Goal: Entertainment & Leisure: Consume media (video, audio)

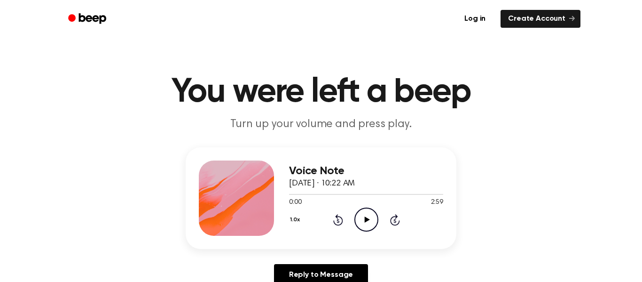
click at [372, 217] on icon "Play Audio" at bounding box center [367, 219] width 24 height 24
click at [372, 217] on icon "Pause Audio" at bounding box center [367, 219] width 24 height 24
click at [369, 215] on icon "Play Audio" at bounding box center [367, 219] width 24 height 24
click at [369, 216] on icon "Pause Audio" at bounding box center [367, 219] width 24 height 24
click at [340, 215] on icon "Rewind 5 seconds" at bounding box center [338, 220] width 10 height 12
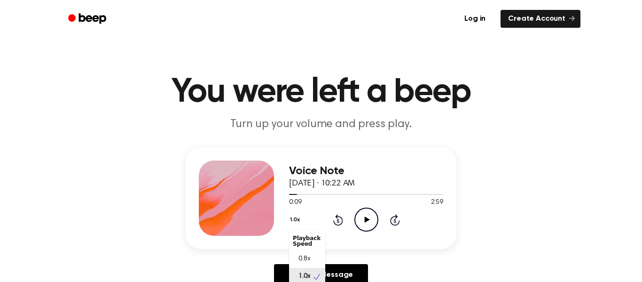
scroll to position [4, 0]
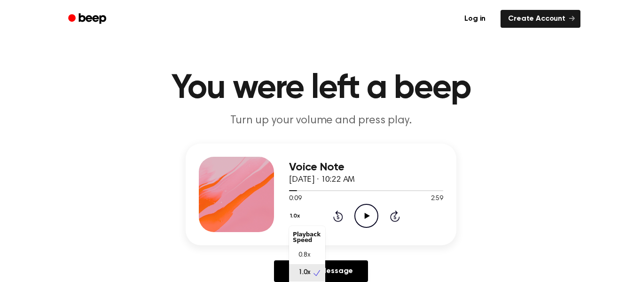
click at [294, 218] on button "1.0x" at bounding box center [296, 216] width 14 height 16
click at [345, 252] on div "Voice Note [DATE] · 10:22 AM 0:09 2:59 Your browser does not support the [objec…" at bounding box center [321, 216] width 620 height 146
click at [364, 216] on icon "Play Audio" at bounding box center [367, 216] width 24 height 24
click at [363, 219] on icon "Pause Audio" at bounding box center [367, 216] width 24 height 24
click at [364, 220] on icon "Play Audio" at bounding box center [367, 216] width 24 height 24
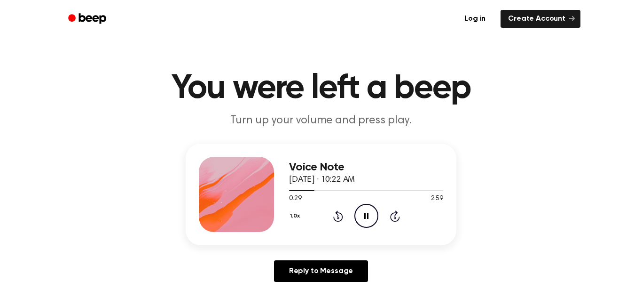
click at [363, 219] on icon "Pause Audio" at bounding box center [367, 216] width 24 height 24
click at [363, 219] on icon "Play Audio" at bounding box center [367, 216] width 24 height 24
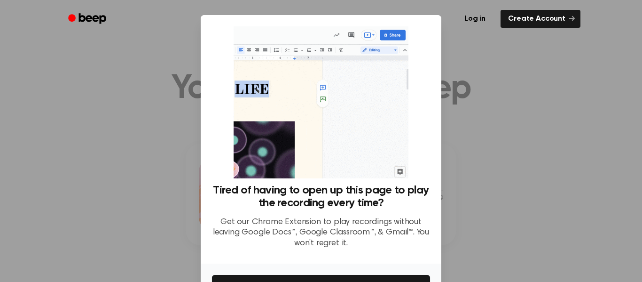
click at [353, 141] on img at bounding box center [321, 102] width 174 height 152
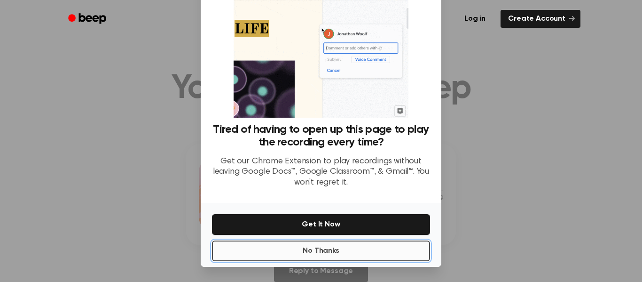
click at [337, 248] on button "No Thanks" at bounding box center [321, 250] width 218 height 21
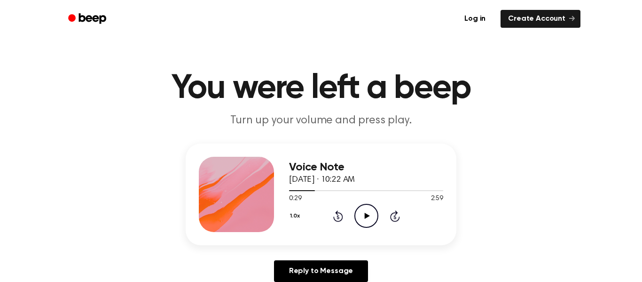
click at [367, 206] on icon "Play Audio" at bounding box center [367, 216] width 24 height 24
click at [337, 212] on icon at bounding box center [338, 215] width 10 height 11
click at [336, 212] on icon at bounding box center [338, 215] width 10 height 11
click at [359, 214] on icon "Pause Audio" at bounding box center [367, 216] width 24 height 24
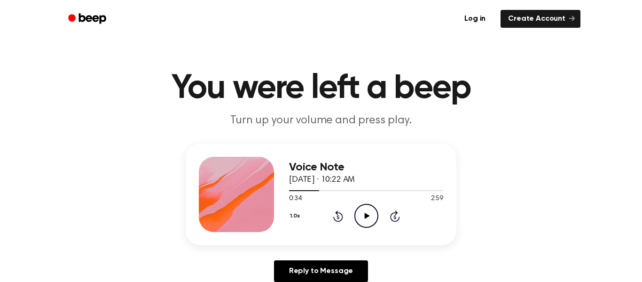
click at [340, 214] on icon "Rewind 5 seconds" at bounding box center [338, 216] width 10 height 12
click at [363, 211] on icon "Play Audio" at bounding box center [367, 216] width 24 height 24
click at [363, 211] on icon "Pause Audio" at bounding box center [367, 216] width 24 height 24
click at [363, 211] on icon "Play Audio" at bounding box center [367, 216] width 24 height 24
click at [363, 211] on icon "Pause Audio" at bounding box center [367, 216] width 24 height 24
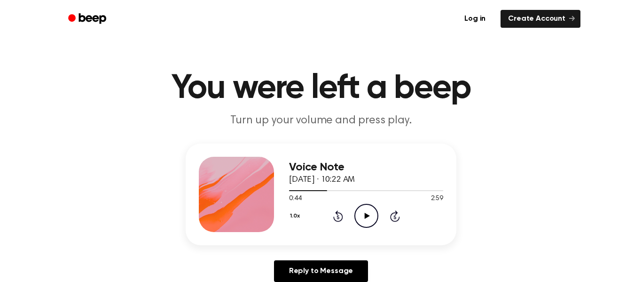
click at [363, 212] on icon "Play Audio" at bounding box center [367, 216] width 24 height 24
click at [363, 212] on icon "Pause Audio" at bounding box center [367, 216] width 24 height 24
click at [363, 212] on icon "Play Audio" at bounding box center [367, 216] width 24 height 24
click at [362, 206] on icon "Pause Audio" at bounding box center [367, 216] width 24 height 24
click at [362, 207] on icon "Play Audio" at bounding box center [367, 216] width 24 height 24
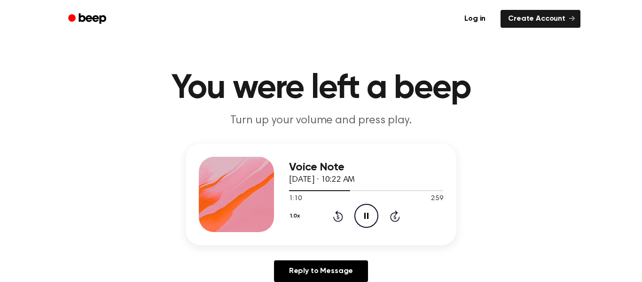
click at [362, 207] on icon "Pause Audio" at bounding box center [367, 216] width 24 height 24
click at [335, 214] on icon "Rewind 5 seconds" at bounding box center [338, 216] width 10 height 12
click at [357, 206] on icon "Play Audio" at bounding box center [367, 216] width 24 height 24
click at [357, 206] on icon "Pause Audio" at bounding box center [367, 216] width 24 height 24
click at [356, 216] on icon "Play Audio" at bounding box center [367, 216] width 24 height 24
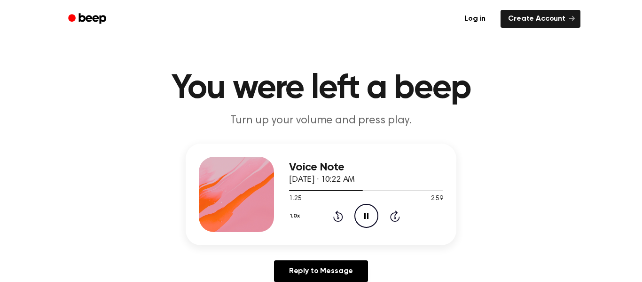
click at [365, 209] on icon "Pause Audio" at bounding box center [367, 216] width 24 height 24
click at [365, 209] on icon "Play Audio" at bounding box center [367, 216] width 24 height 24
click at [365, 208] on icon "Pause Audio" at bounding box center [367, 216] width 24 height 24
click at [369, 222] on icon "Play Audio" at bounding box center [367, 216] width 24 height 24
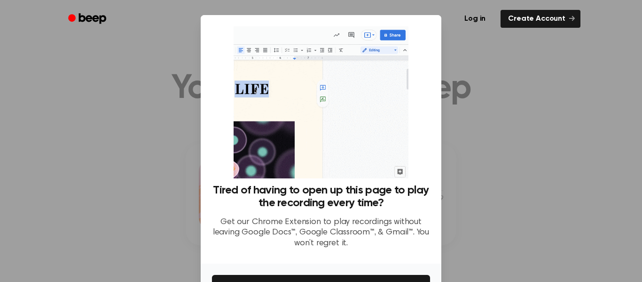
drag, startPoint x: 500, startPoint y: 241, endPoint x: 502, endPoint y: 230, distance: 12.0
click at [502, 230] on div at bounding box center [321, 141] width 642 height 282
drag, startPoint x: 522, startPoint y: 175, endPoint x: 516, endPoint y: 169, distance: 8.0
click at [516, 169] on div at bounding box center [321, 141] width 642 height 282
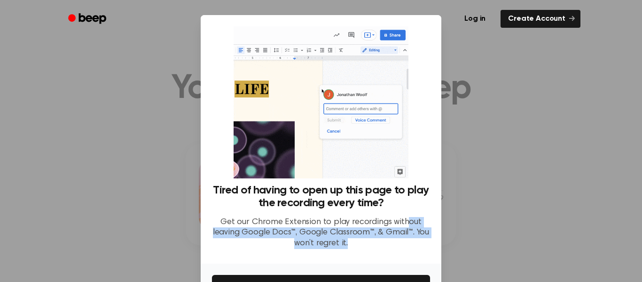
drag, startPoint x: 408, startPoint y: 243, endPoint x: 408, endPoint y: 213, distance: 30.1
click at [408, 213] on div "Tired of having to open up this page to play the recording every time? Get our …" at bounding box center [321, 220] width 218 height 72
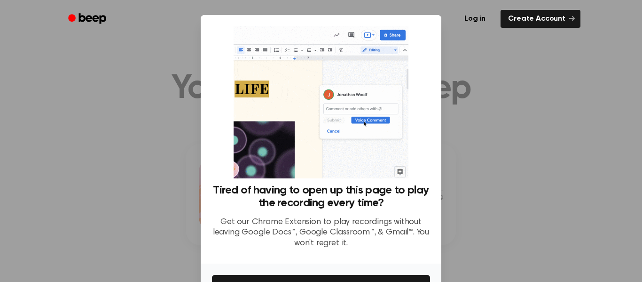
click at [467, 220] on div at bounding box center [321, 141] width 642 height 282
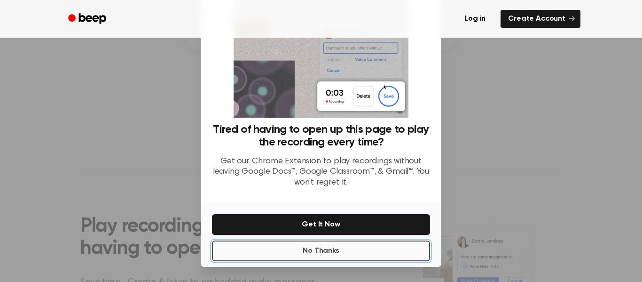
click at [330, 255] on button "No Thanks" at bounding box center [321, 250] width 218 height 21
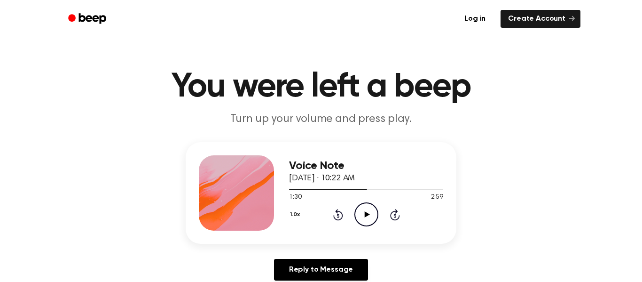
scroll to position [4, 0]
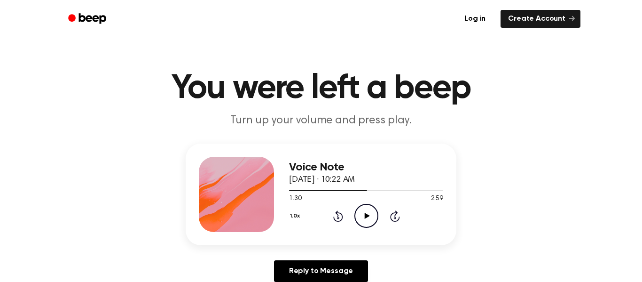
click at [361, 209] on icon "Play Audio" at bounding box center [367, 216] width 24 height 24
click at [363, 210] on icon "Pause Audio" at bounding box center [367, 216] width 24 height 24
click at [363, 216] on icon "Play Audio" at bounding box center [367, 216] width 24 height 24
click at [364, 219] on icon "Pause Audio" at bounding box center [367, 216] width 24 height 24
click at [364, 219] on icon "Play Audio" at bounding box center [367, 216] width 24 height 24
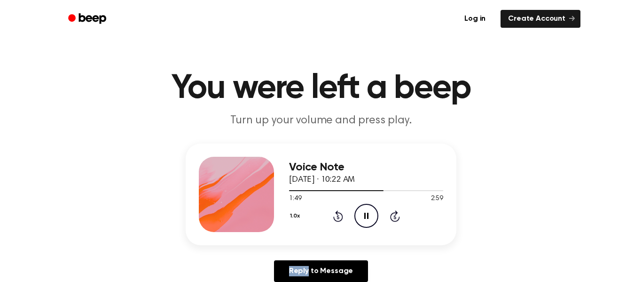
click at [364, 219] on icon "Pause Audio" at bounding box center [367, 216] width 24 height 24
click at [361, 220] on icon "Play Audio" at bounding box center [367, 216] width 24 height 24
click at [342, 217] on icon at bounding box center [338, 215] width 10 height 11
click at [341, 210] on icon "Rewind 5 seconds" at bounding box center [338, 216] width 10 height 12
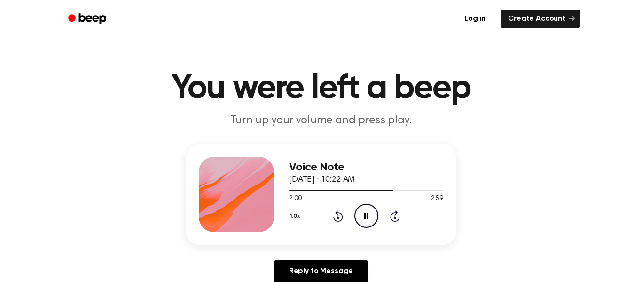
click at [324, 167] on h3 "Voice Note" at bounding box center [366, 167] width 154 height 13
click at [336, 210] on icon "Rewind 5 seconds" at bounding box center [338, 216] width 10 height 12
click at [335, 209] on div "1.0x Rewind 5 seconds Pause Audio Skip 5 seconds" at bounding box center [366, 216] width 154 height 24
click at [337, 214] on icon at bounding box center [338, 215] width 10 height 11
click at [363, 217] on icon "Pause Audio" at bounding box center [367, 216] width 24 height 24
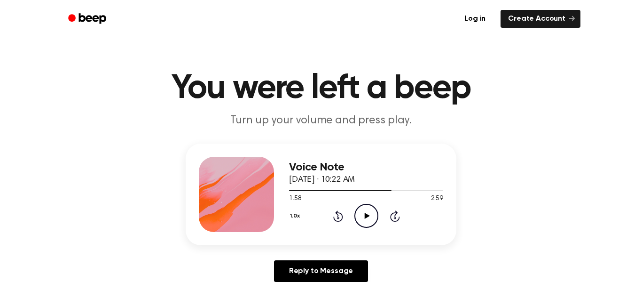
click at [363, 217] on icon "Play Audio" at bounding box center [367, 216] width 24 height 24
click at [362, 218] on icon "Pause Audio" at bounding box center [367, 216] width 24 height 24
click at [361, 216] on icon "Play Audio" at bounding box center [367, 216] width 24 height 24
click at [361, 216] on icon "Pause Audio" at bounding box center [367, 216] width 24 height 24
